Goal: Browse casually

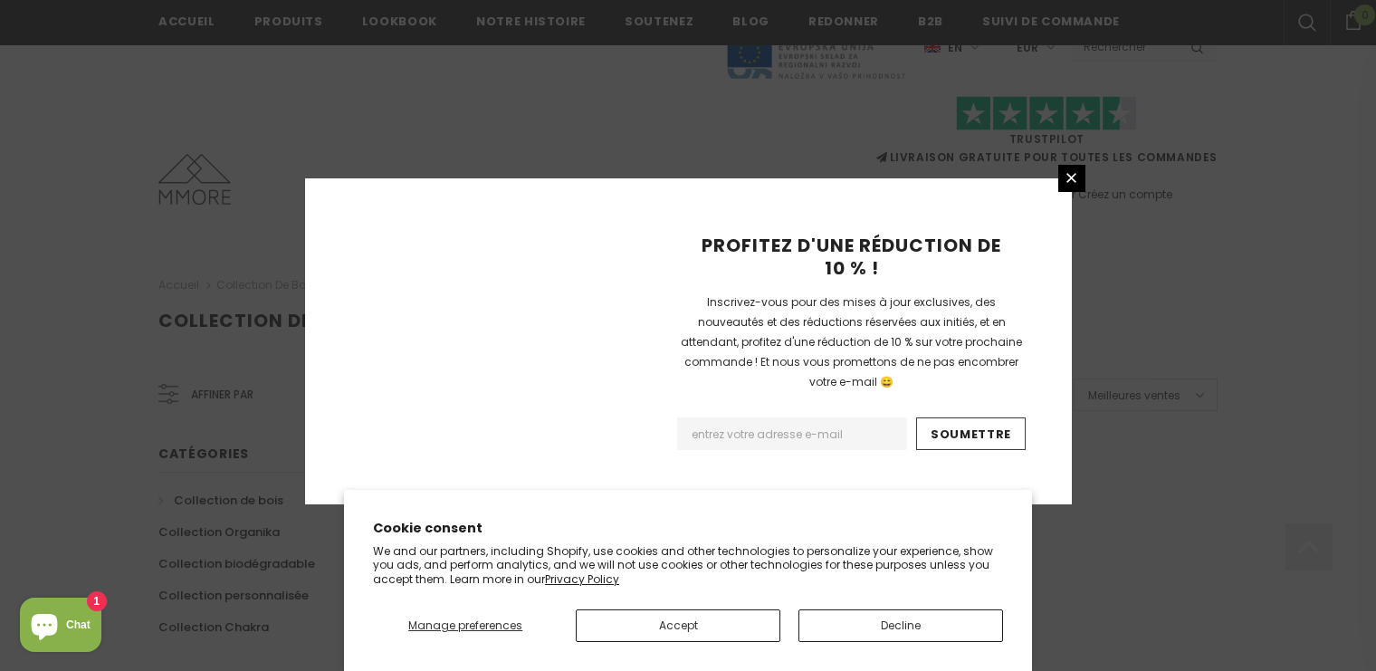
scroll to position [1228, 0]
